Goal: Task Accomplishment & Management: Complete application form

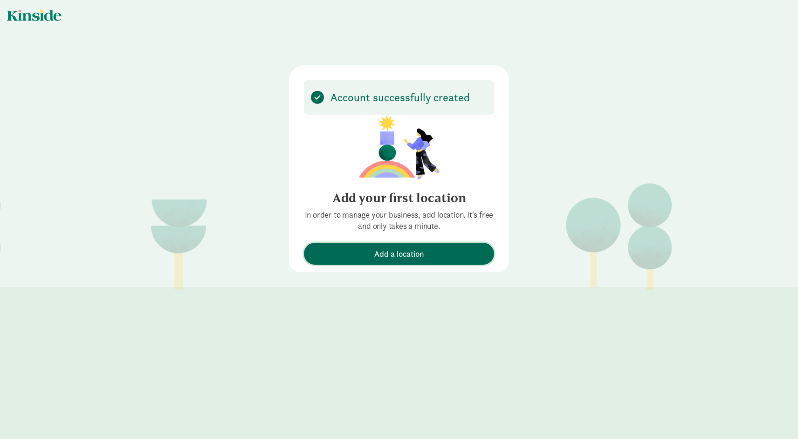
click at [398, 257] on span "Add a location" at bounding box center [399, 254] width 50 height 13
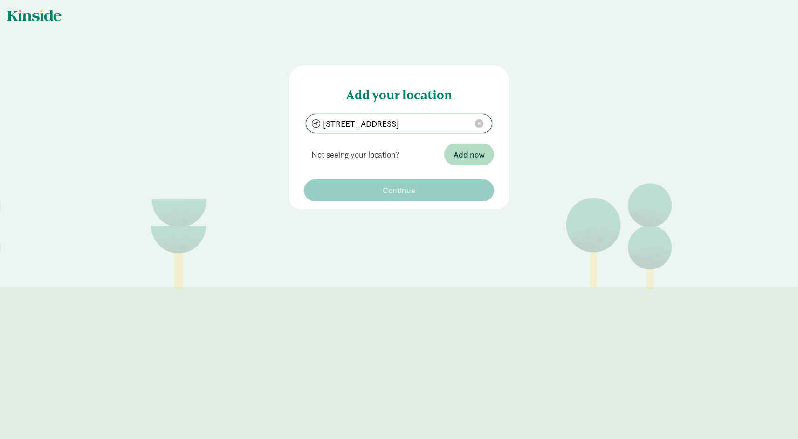
click at [459, 122] on input "[STREET_ADDRESS]" at bounding box center [399, 123] width 186 height 19
type input "[STREET_ADDRESS][PERSON_NAME]"
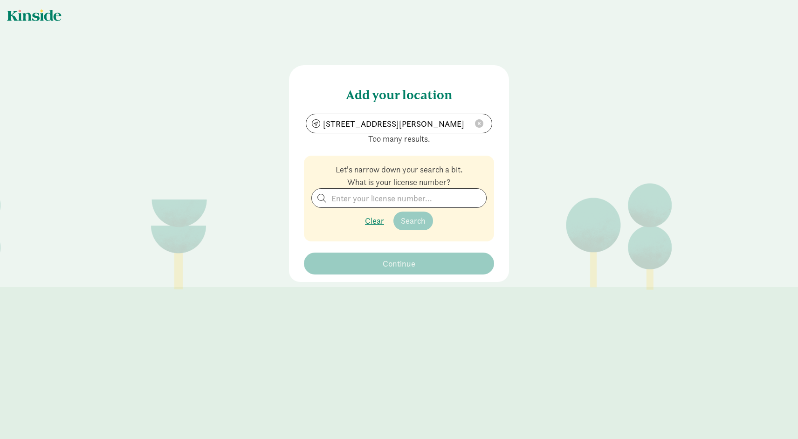
click at [380, 223] on p "Clear Search" at bounding box center [398, 221] width 175 height 19
click at [378, 225] on p "Clear Search" at bounding box center [398, 221] width 175 height 19
click at [369, 220] on p "Clear Search" at bounding box center [398, 221] width 175 height 19
click at [341, 158] on div "Let's narrow down your search a bit. What is your license number? Clear Search" at bounding box center [399, 199] width 190 height 86
click at [481, 124] on span at bounding box center [479, 123] width 8 height 8
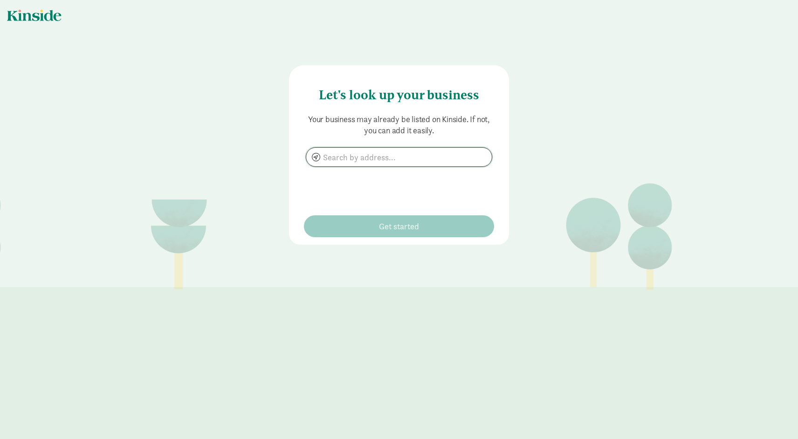
click at [409, 168] on div "Your business may already be listed on Kinside. If not, you can add it easily." at bounding box center [399, 159] width 190 height 90
click at [404, 156] on input at bounding box center [399, 157] width 186 height 19
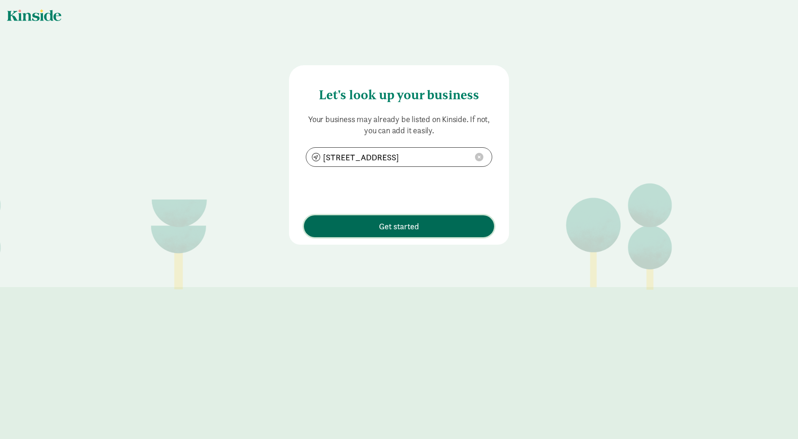
click at [420, 227] on span "Get started" at bounding box center [399, 226] width 181 height 13
type input "[STREET_ADDRESS]"
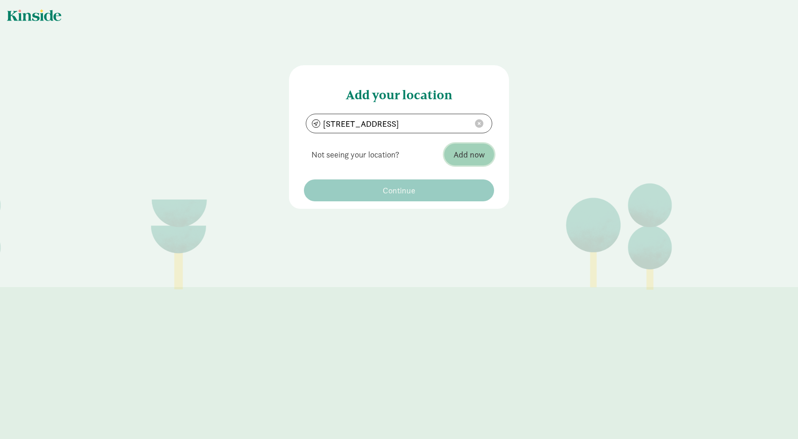
click at [467, 156] on span "Add now" at bounding box center [469, 154] width 31 height 13
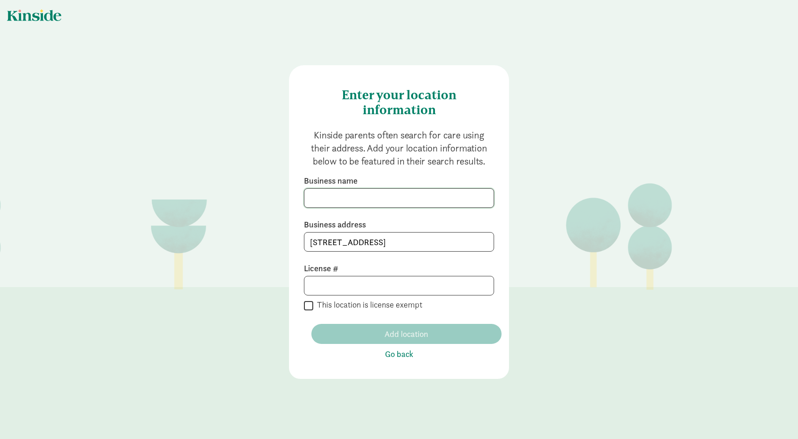
click at [384, 201] on input at bounding box center [398, 198] width 189 height 19
type input "Home"
click at [336, 285] on input at bounding box center [398, 286] width 189 height 19
click at [307, 304] on input "This location is license exempt" at bounding box center [308, 305] width 9 height 13
checkbox input "true"
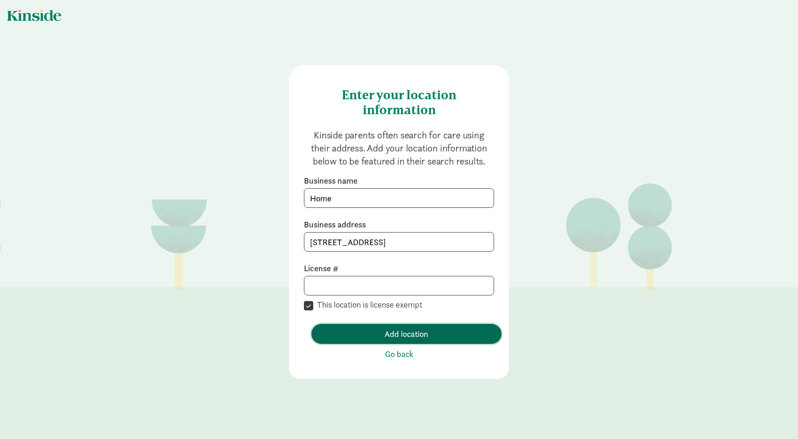
click at [388, 331] on span "Add location" at bounding box center [407, 334] width 44 height 13
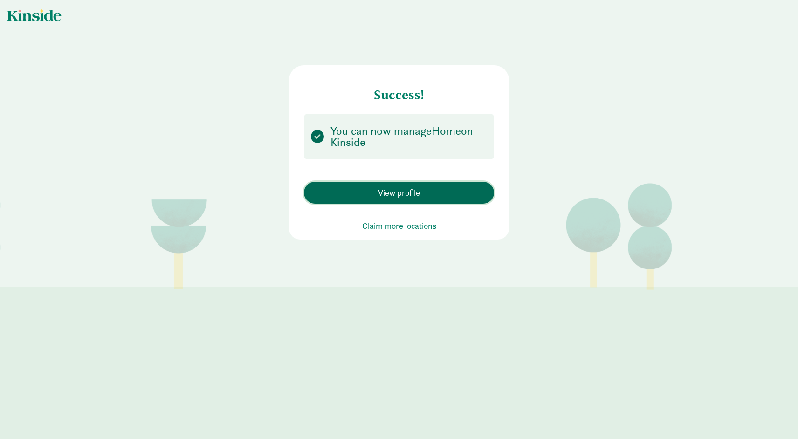
click at [391, 189] on span "View profile" at bounding box center [399, 193] width 42 height 13
